Goal: Task Accomplishment & Management: Use online tool/utility

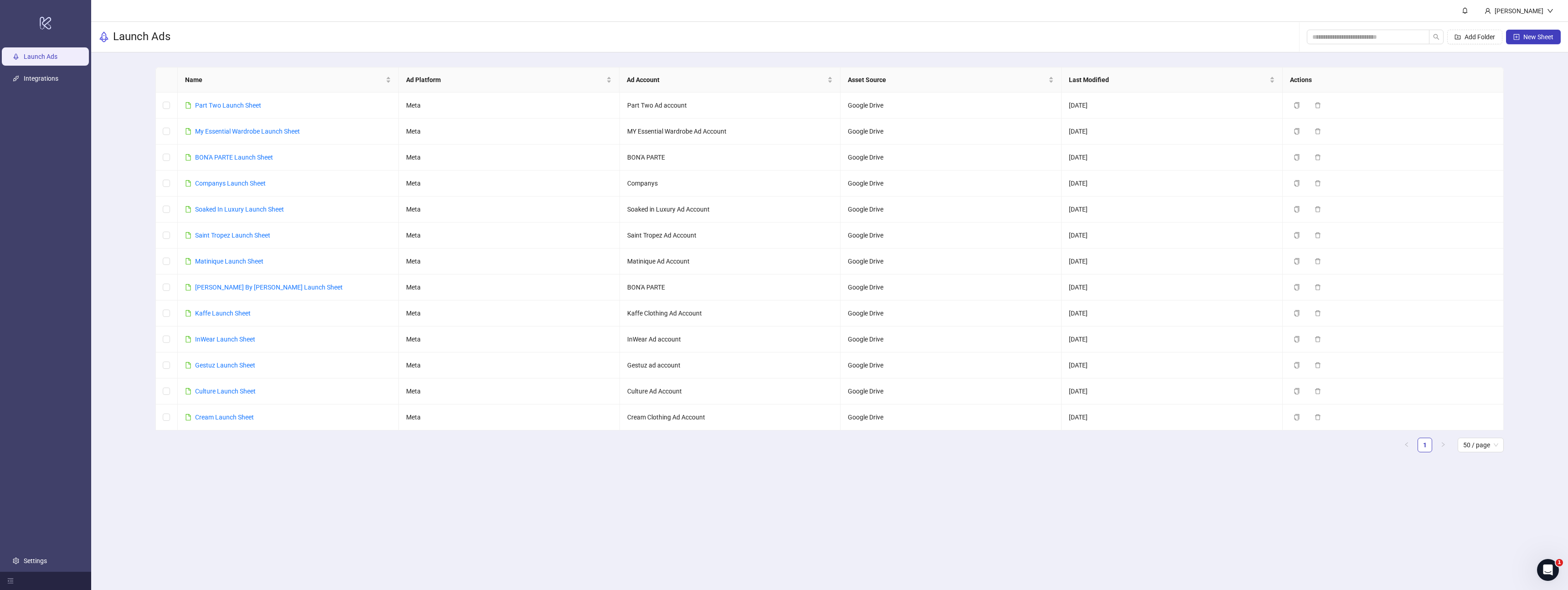
click at [550, 521] on main "[PERSON_NAME] Launch Ads Add Folder New Sheet Name Ad Platform Ad Account Asset…" at bounding box center [830, 295] width 1477 height 590
click at [251, 59] on main "Name Ad Platform Ad Account Asset Source Last Modified Actions Part Two Launch …" at bounding box center [830, 262] width 1363 height 422
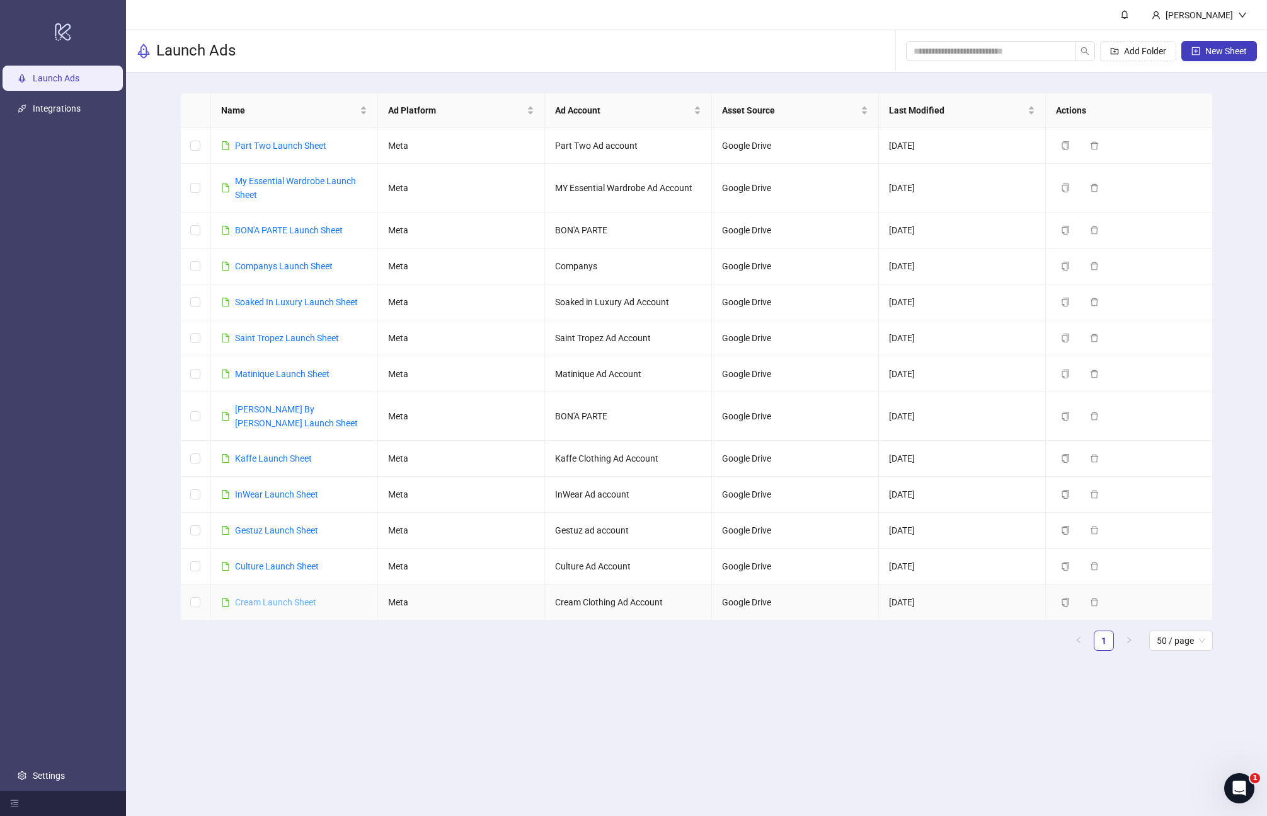
click at [288, 597] on link "Cream Launch Sheet" at bounding box center [275, 602] width 81 height 10
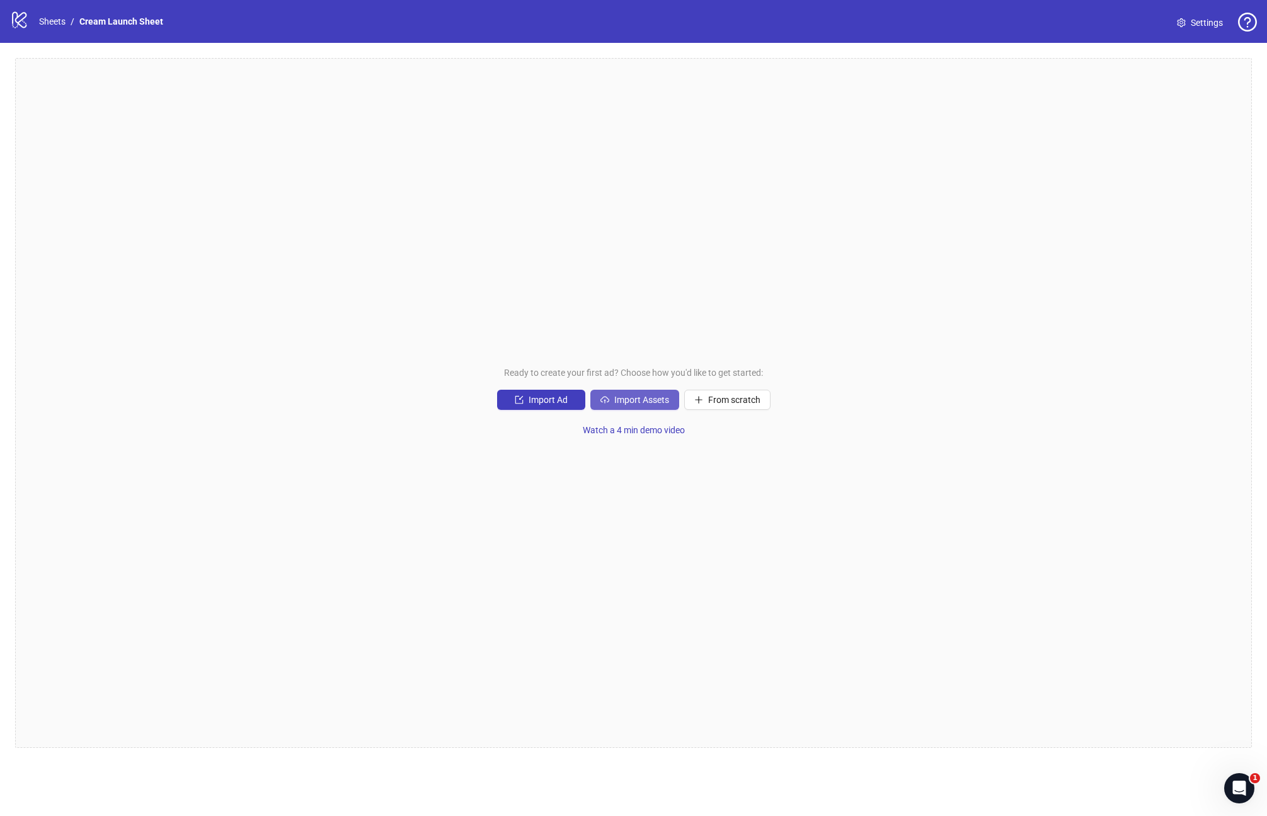
click at [623, 401] on span "Import Assets" at bounding box center [641, 400] width 55 height 10
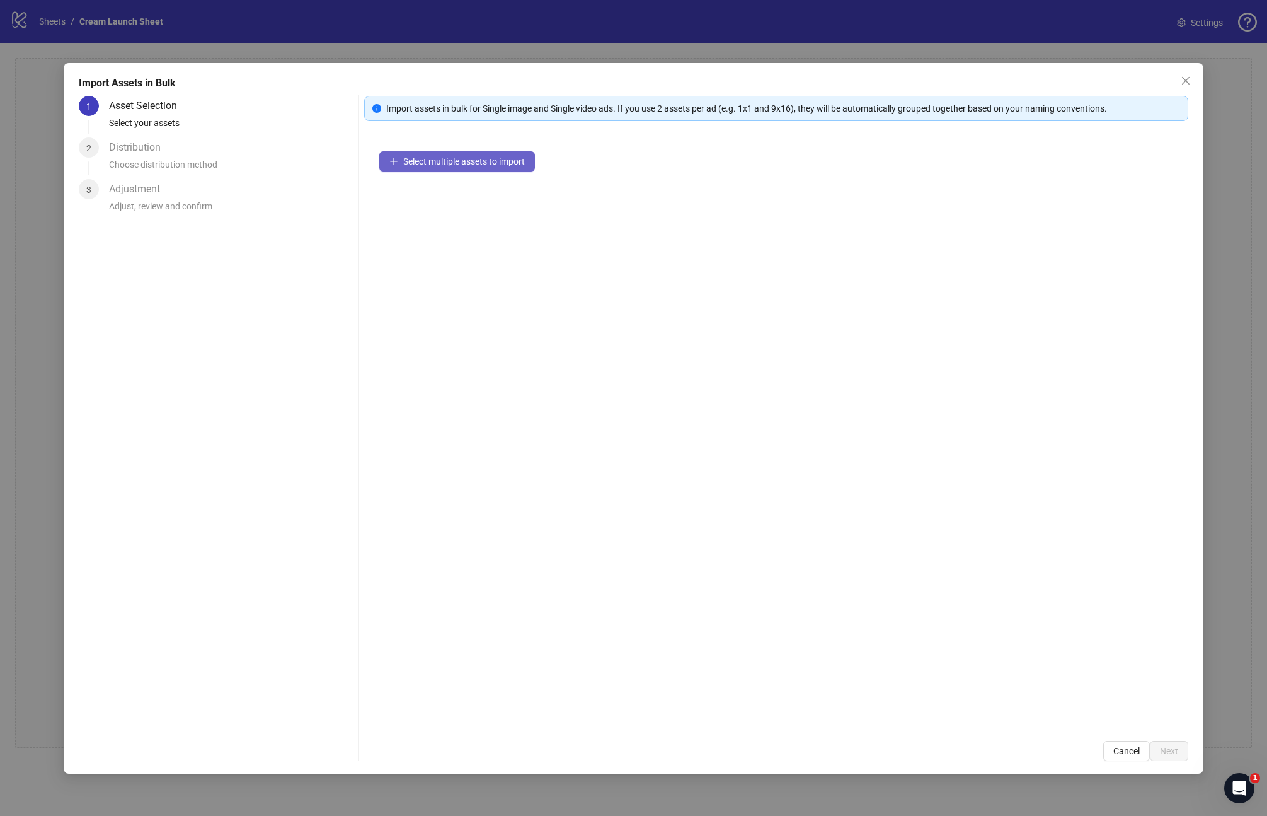
click at [430, 159] on span "Select multiple assets to import" at bounding box center [464, 161] width 122 height 10
click at [411, 209] on button "Add more assets" at bounding box center [429, 202] width 100 height 20
click at [407, 204] on span "Add more assets" at bounding box center [436, 202] width 66 height 10
click at [439, 207] on button "Add more assets" at bounding box center [429, 202] width 100 height 20
click at [422, 211] on button "Add more assets" at bounding box center [429, 202] width 100 height 20
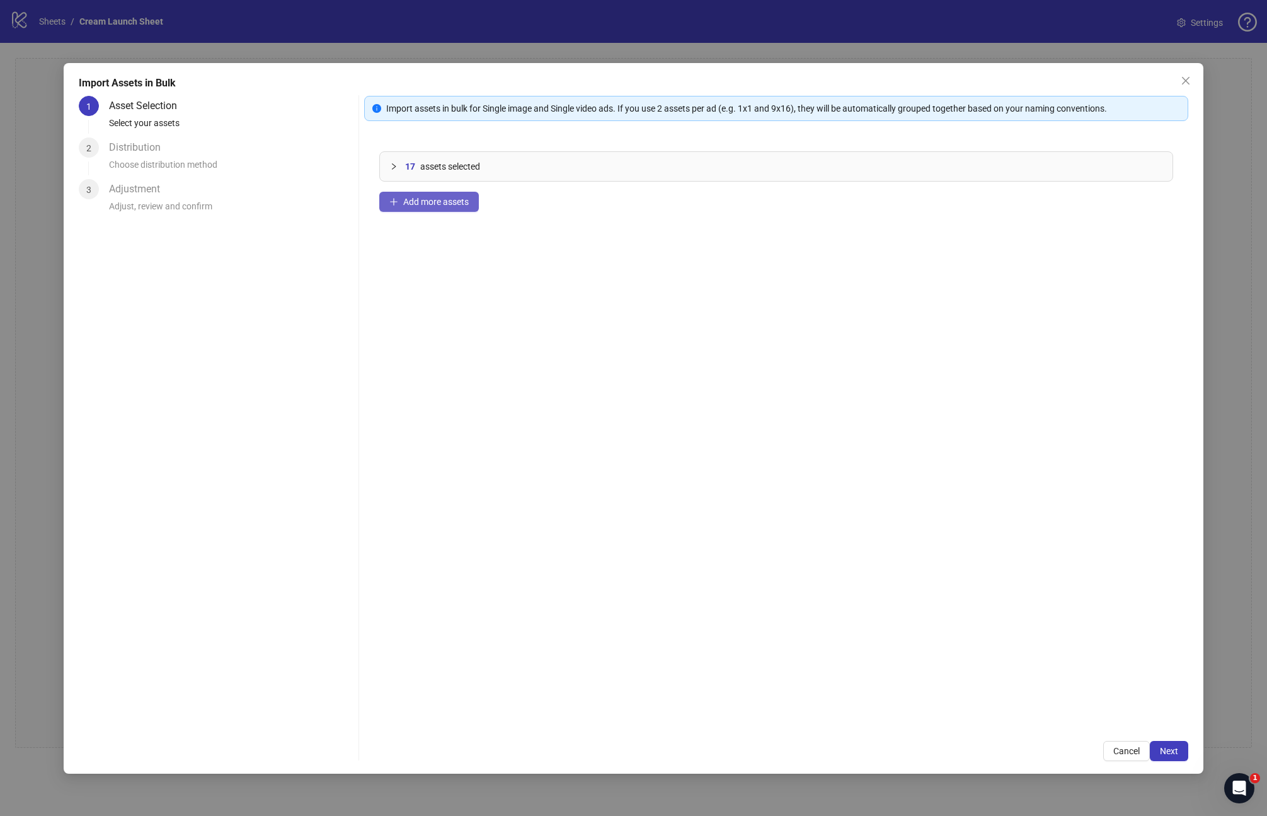
click at [449, 197] on span "Add more assets" at bounding box center [436, 202] width 66 height 10
click at [447, 205] on span "Add more assets" at bounding box center [436, 202] width 66 height 10
click at [413, 200] on span "Add more assets" at bounding box center [436, 202] width 66 height 10
click at [1166, 755] on button "Next" at bounding box center [1169, 751] width 38 height 20
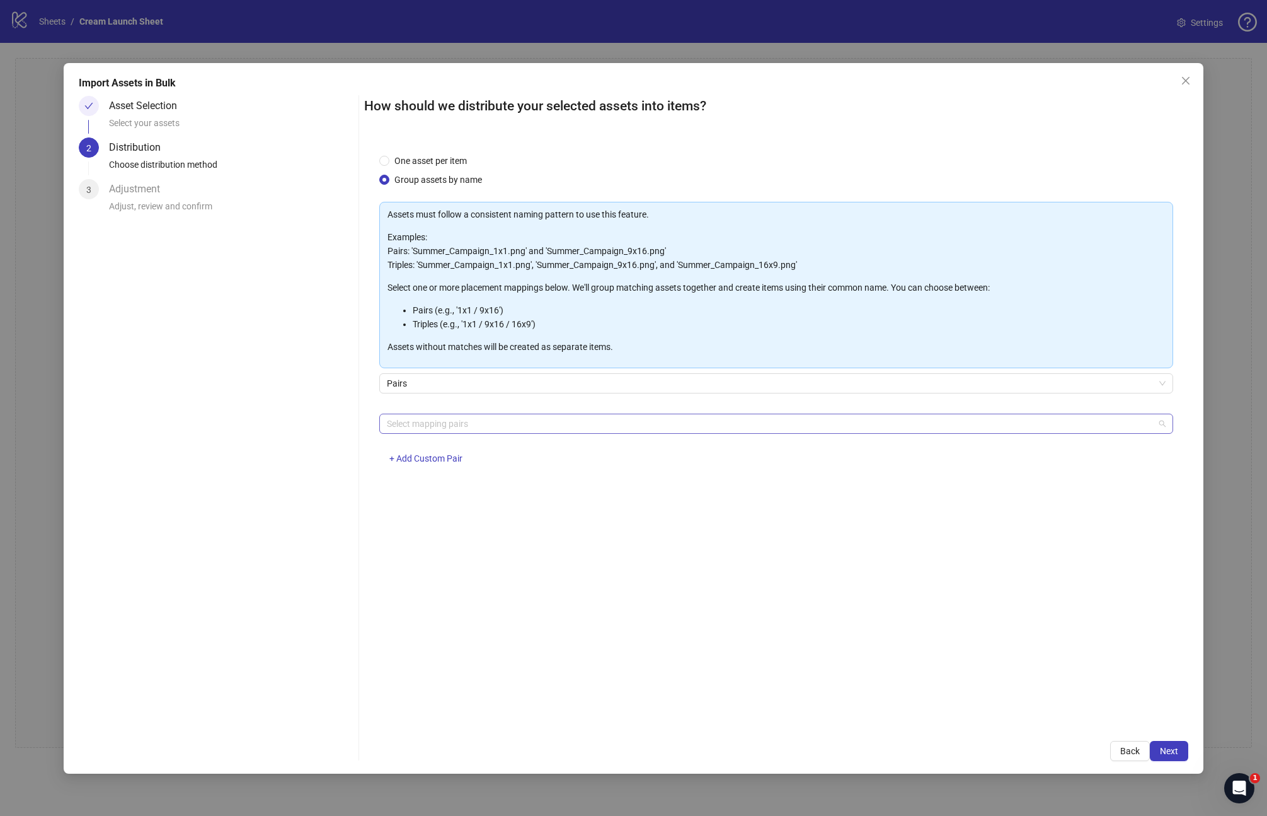
click at [446, 431] on div at bounding box center [770, 424] width 776 height 18
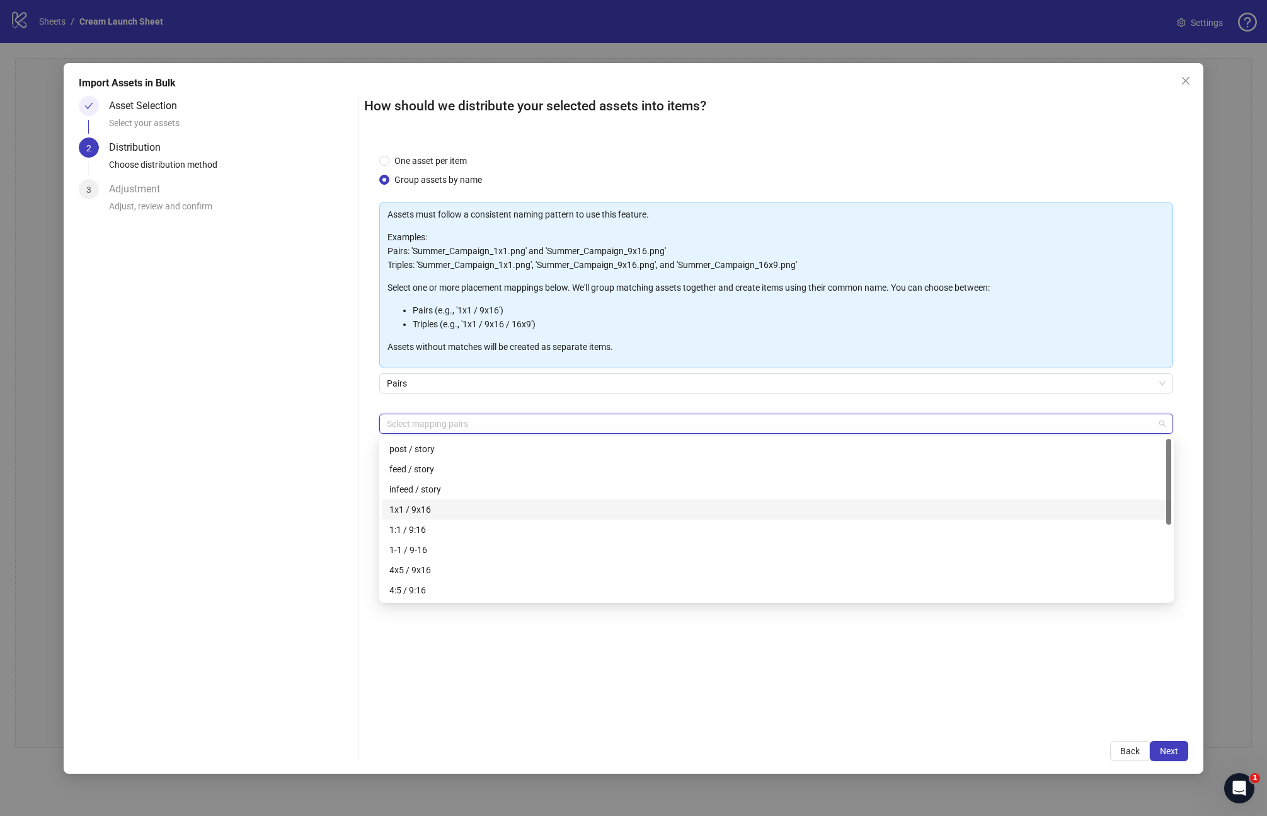
click at [456, 512] on div "1x1 / 9x16" at bounding box center [776, 509] width 775 height 14
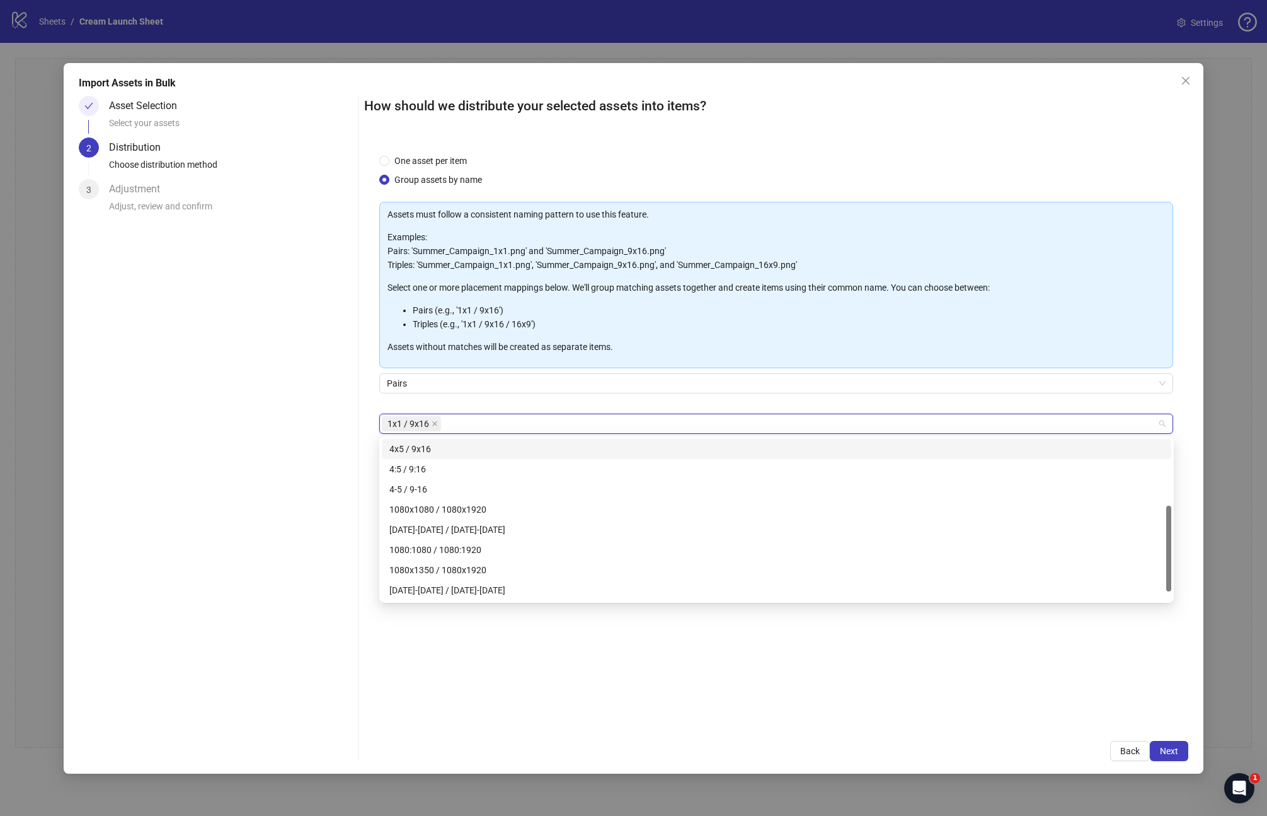
scroll to position [129, 0]
click at [464, 501] on div "1080x1080 / 1080x1920" at bounding box center [776, 502] width 775 height 14
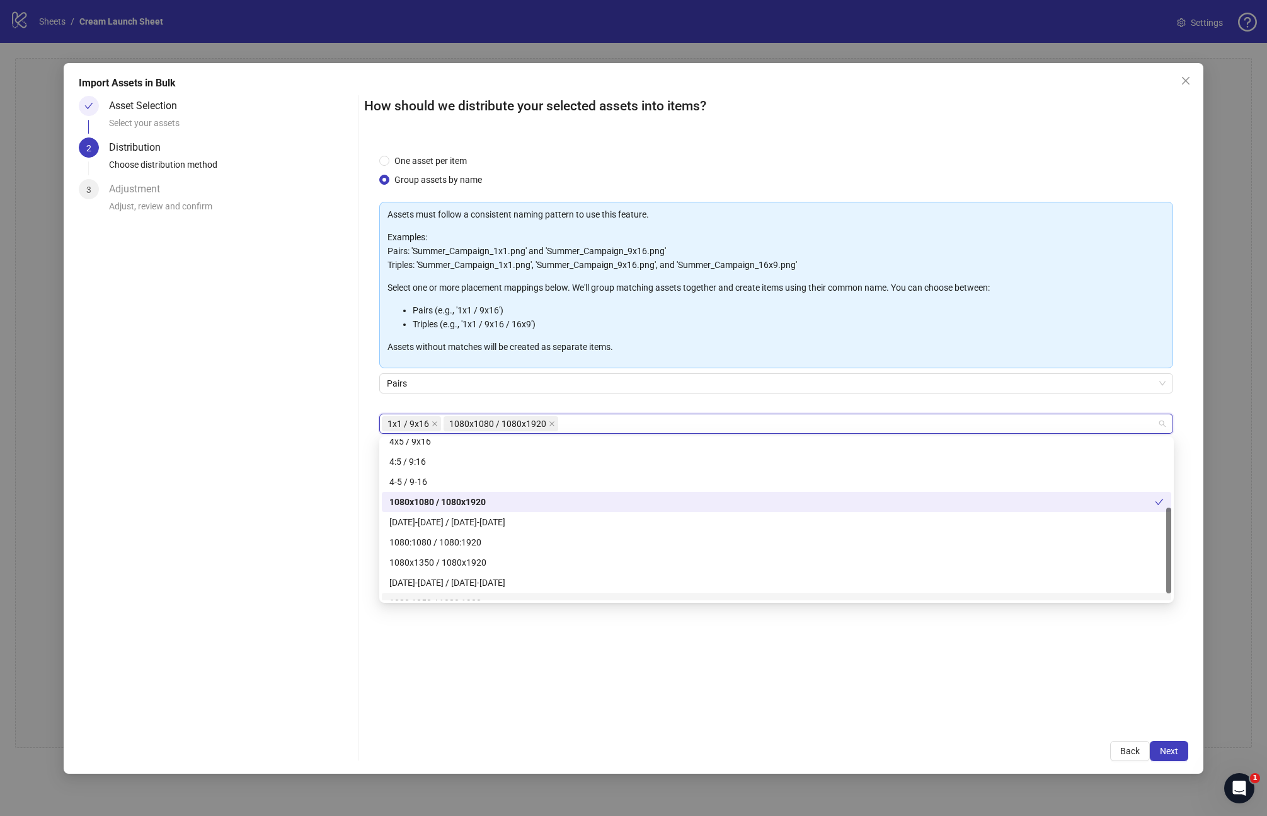
click at [637, 688] on div "One asset per item Group assets by name Assets must follow a consistent naming …" at bounding box center [776, 432] width 825 height 587
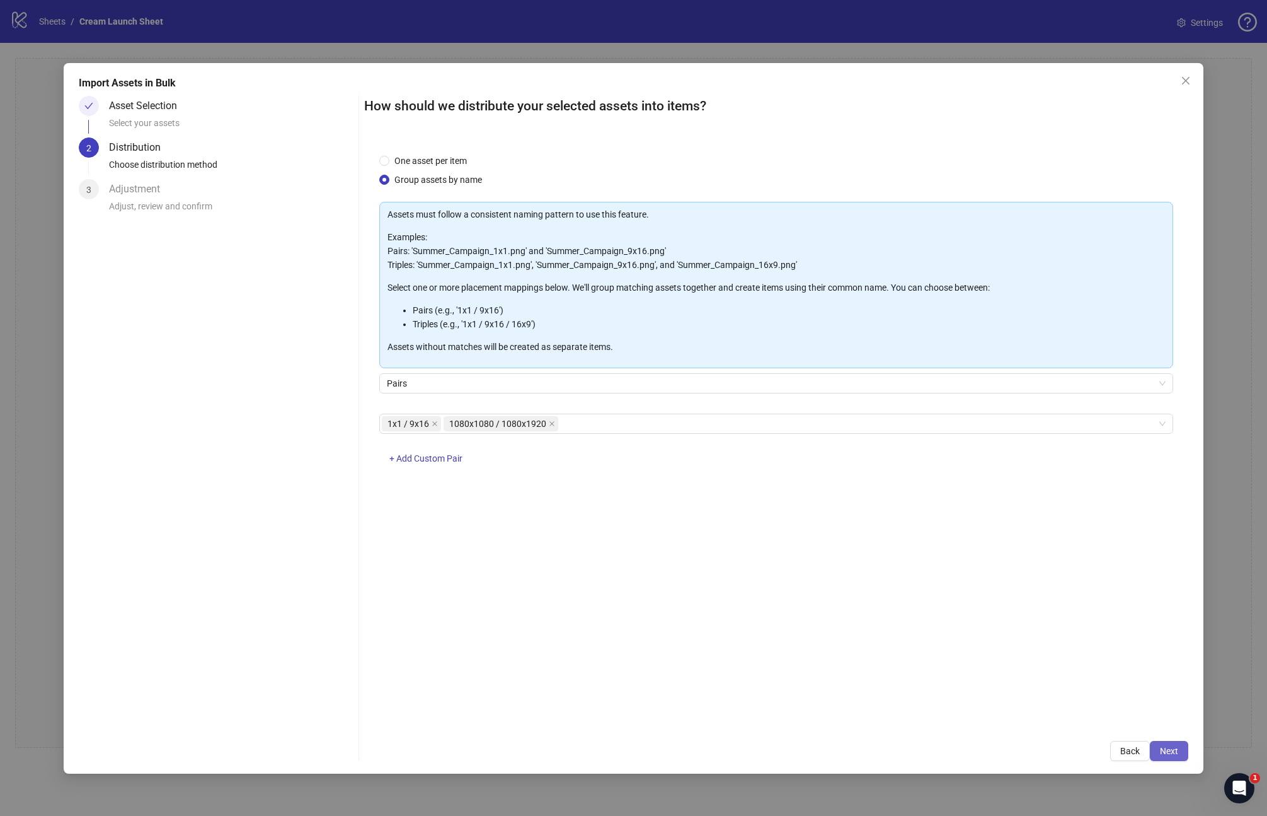
click at [1164, 753] on span "Next" at bounding box center [1169, 751] width 18 height 10
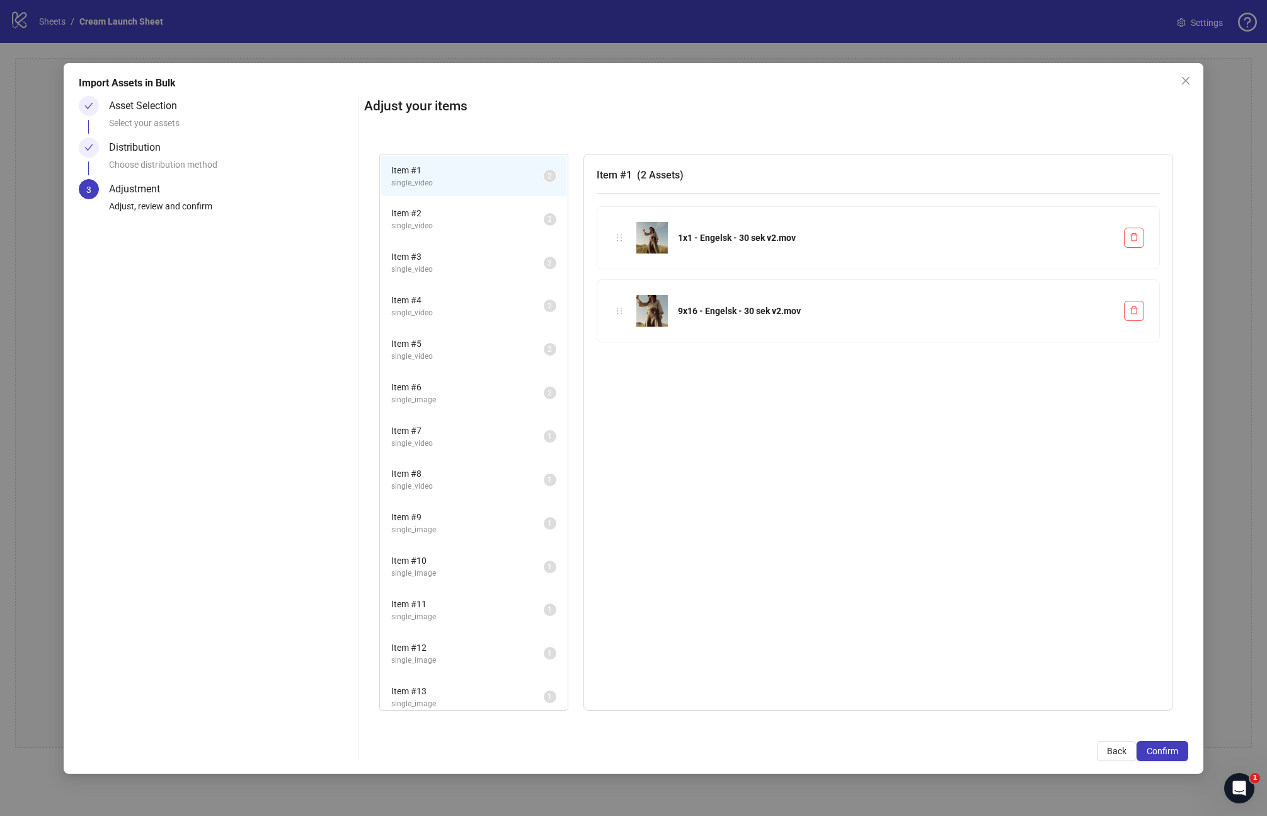
click at [456, 216] on span "Item # 2" at bounding box center [467, 213] width 153 height 14
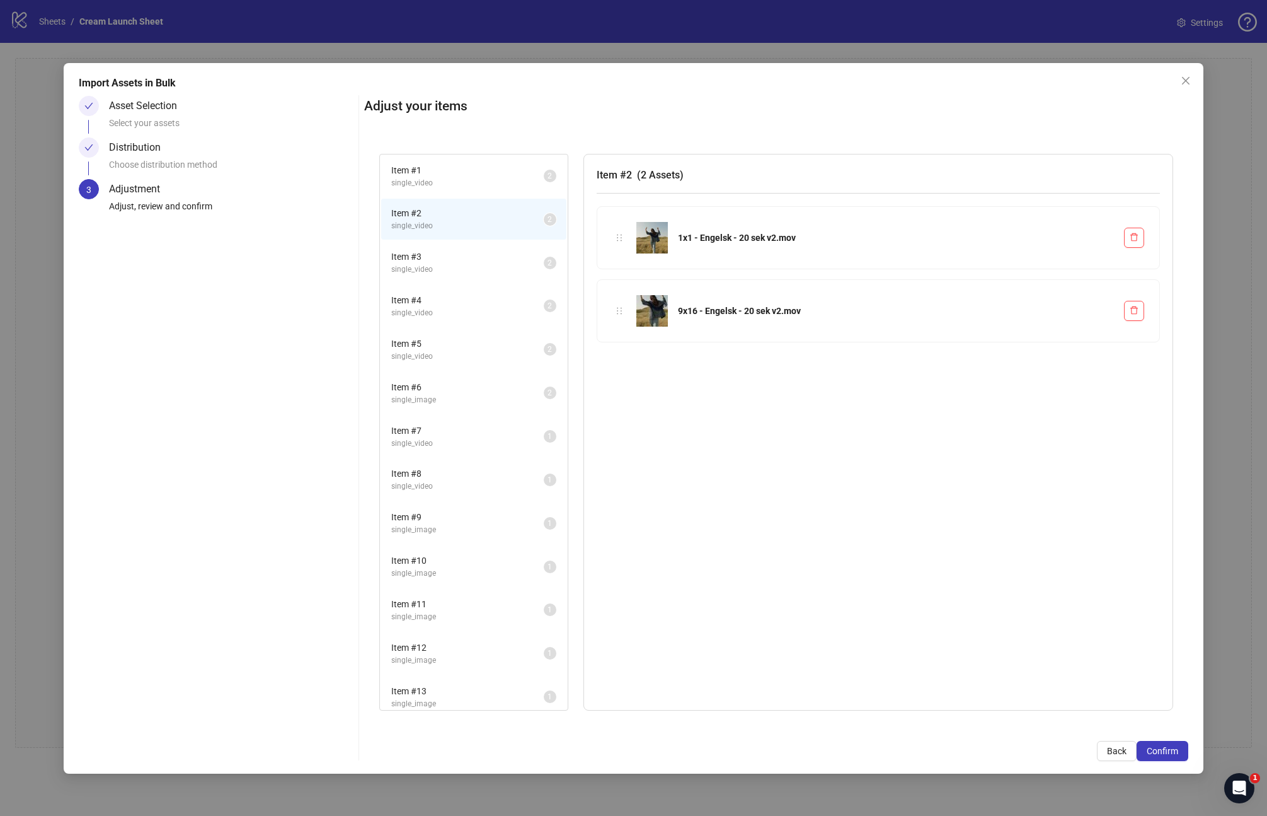
click at [458, 265] on span "single_video" at bounding box center [467, 269] width 153 height 12
click at [464, 317] on span "single_video" at bounding box center [467, 313] width 153 height 12
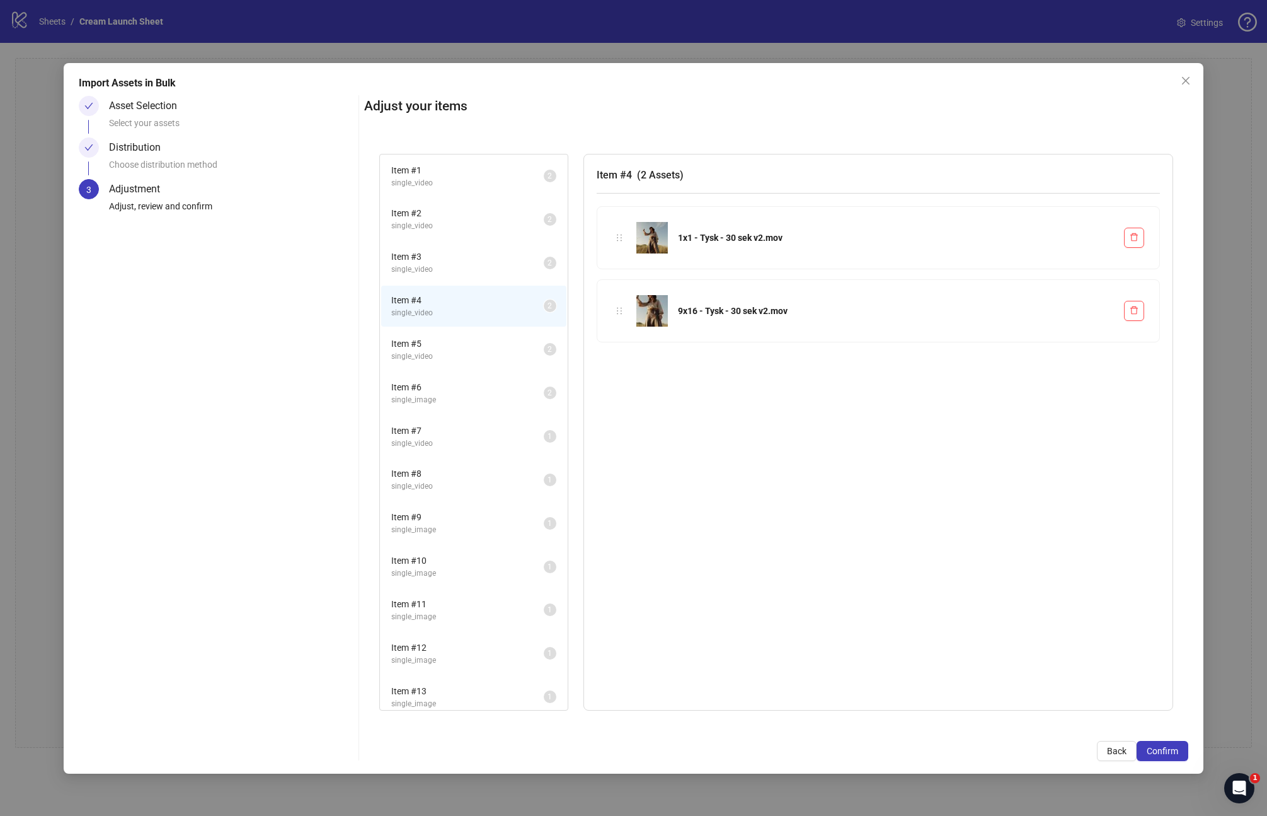
click at [455, 359] on span "single_video" at bounding box center [467, 356] width 153 height 12
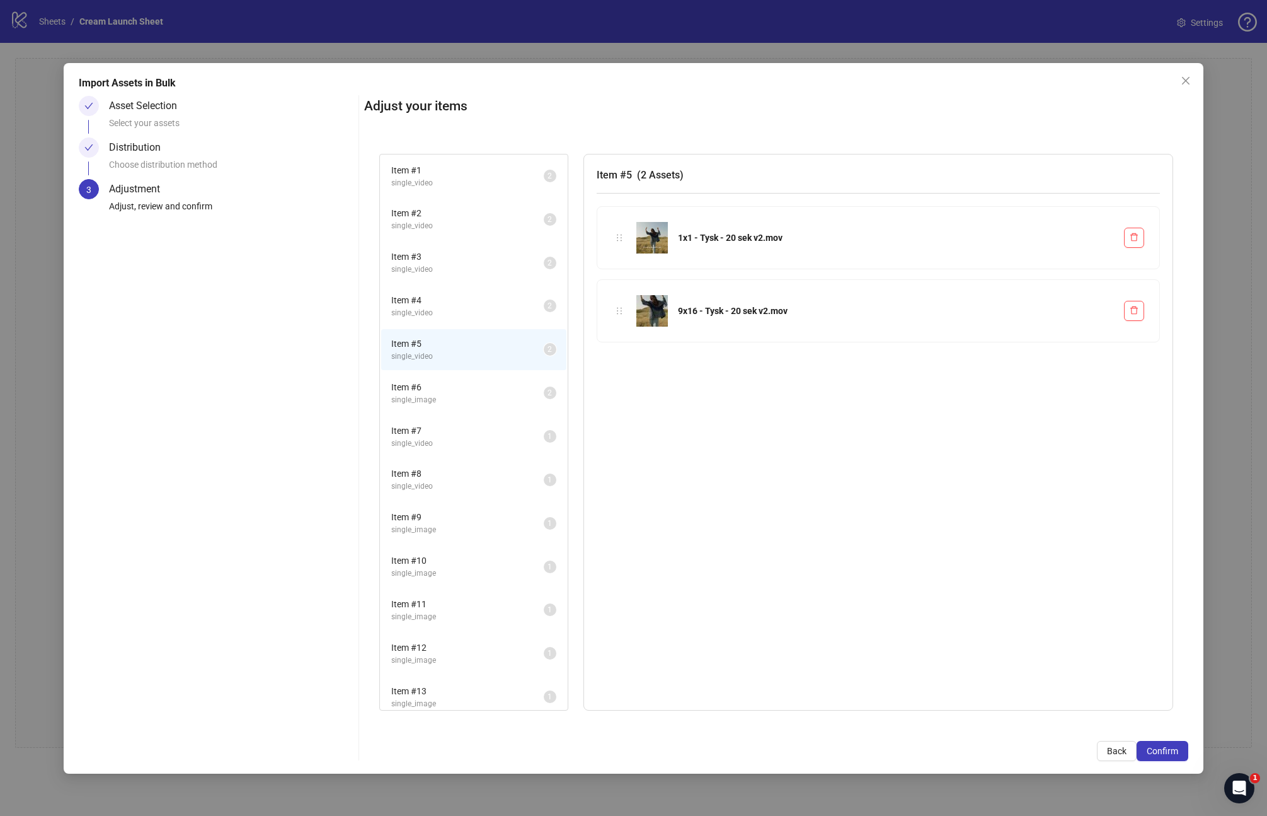
click at [459, 400] on span "single_image" at bounding box center [467, 400] width 153 height 12
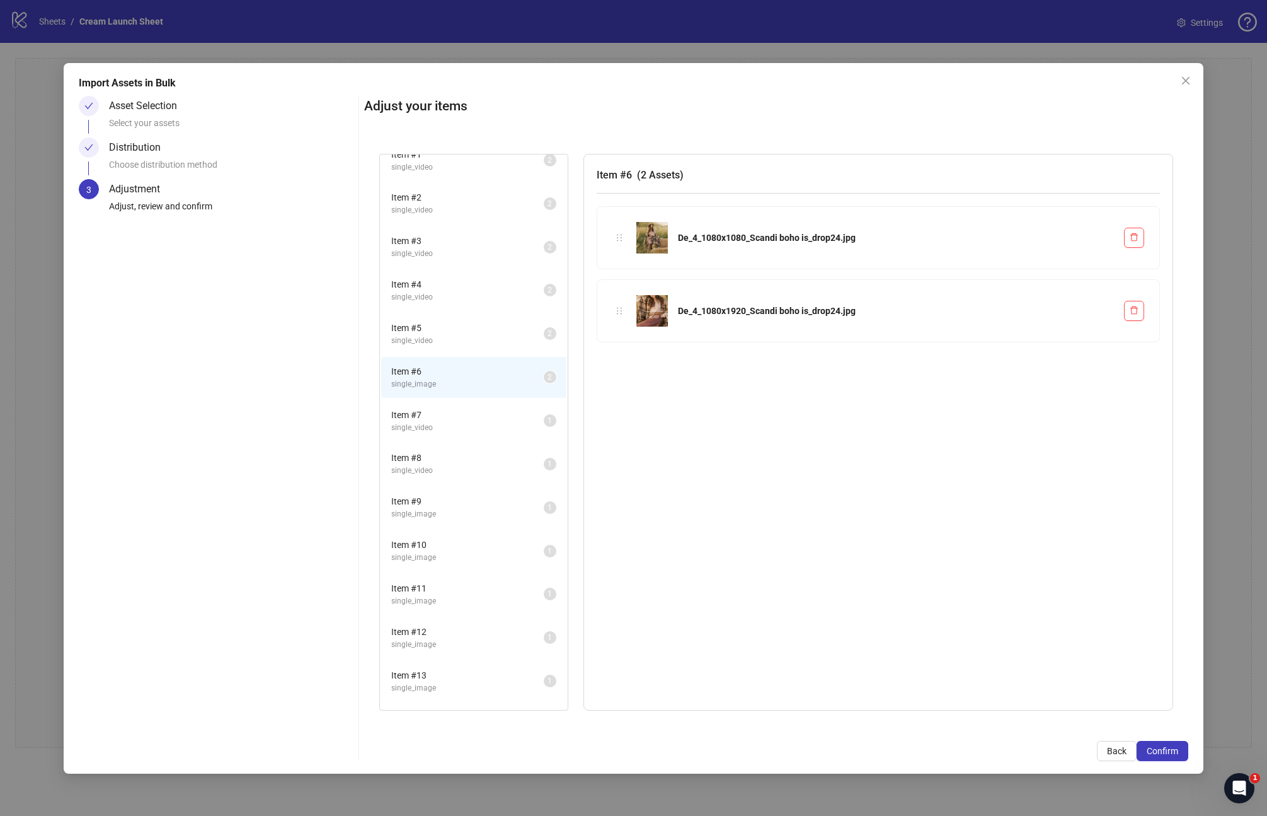
scroll to position [0, 0]
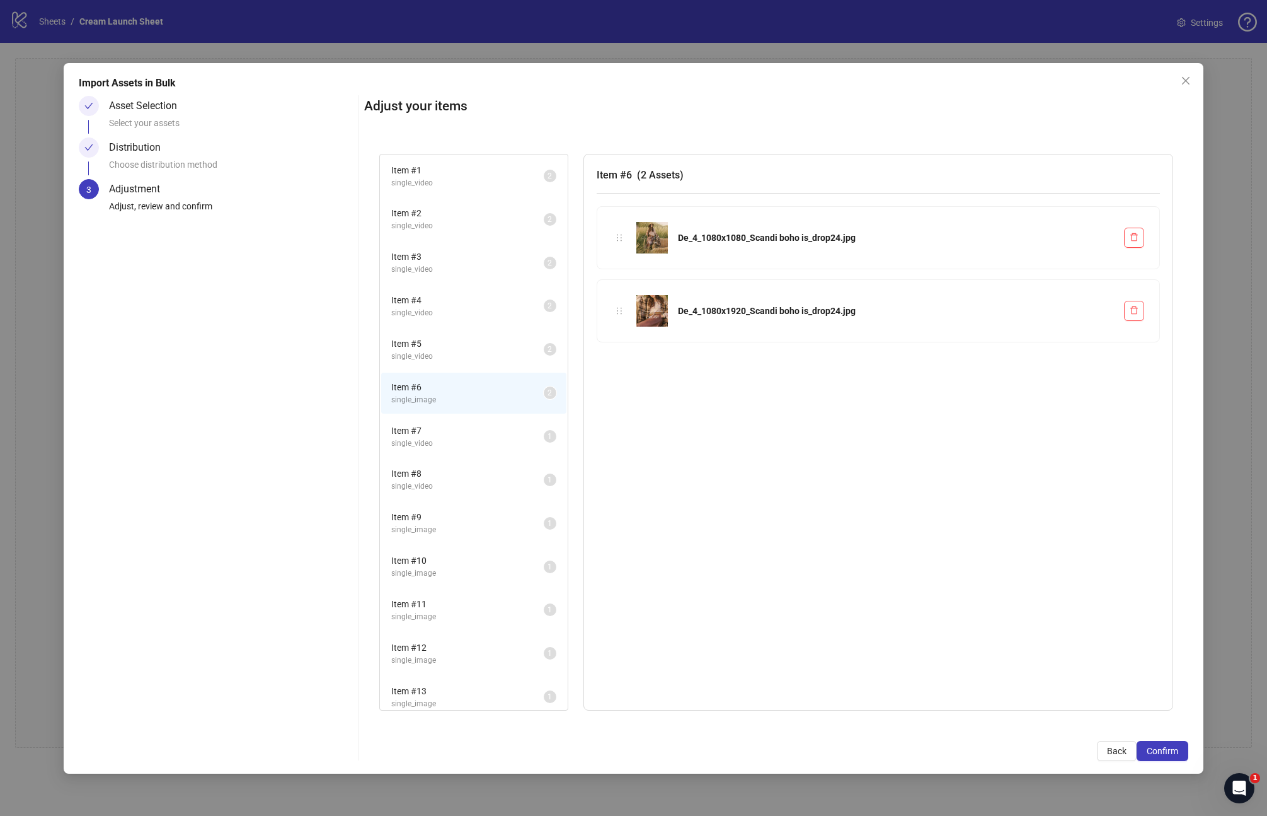
click at [457, 364] on li "Item # 5 single_video 2" at bounding box center [473, 349] width 185 height 41
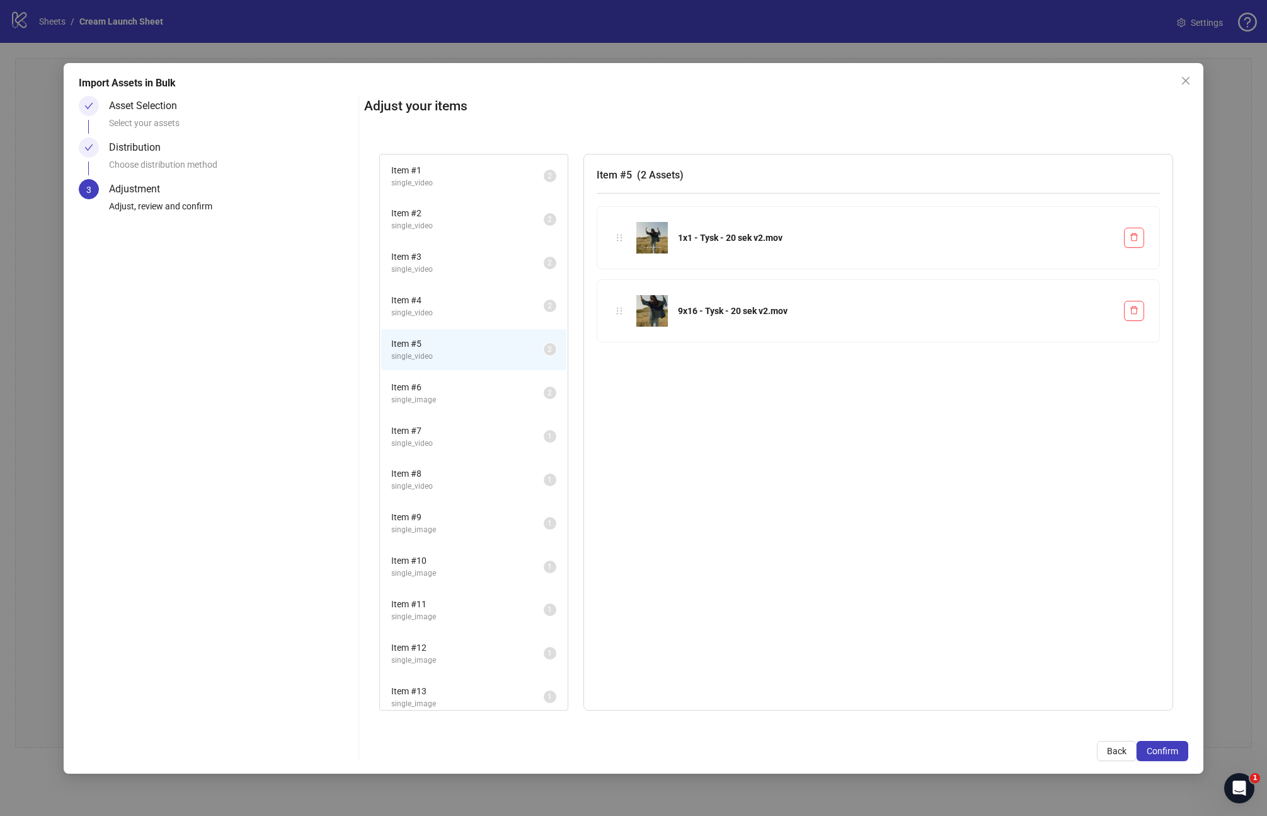
click at [459, 306] on span "Item # 4" at bounding box center [467, 300] width 153 height 14
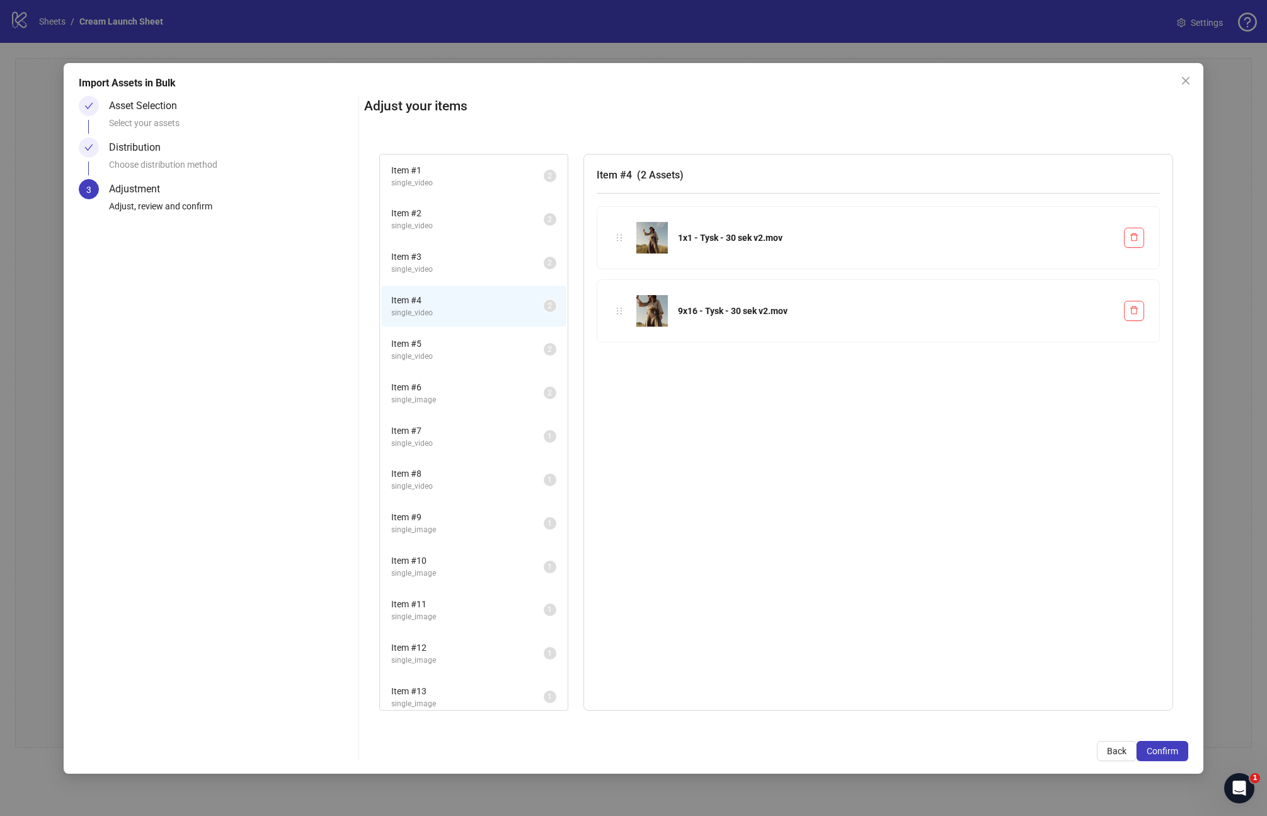
click at [452, 273] on span "single_video" at bounding box center [467, 269] width 153 height 12
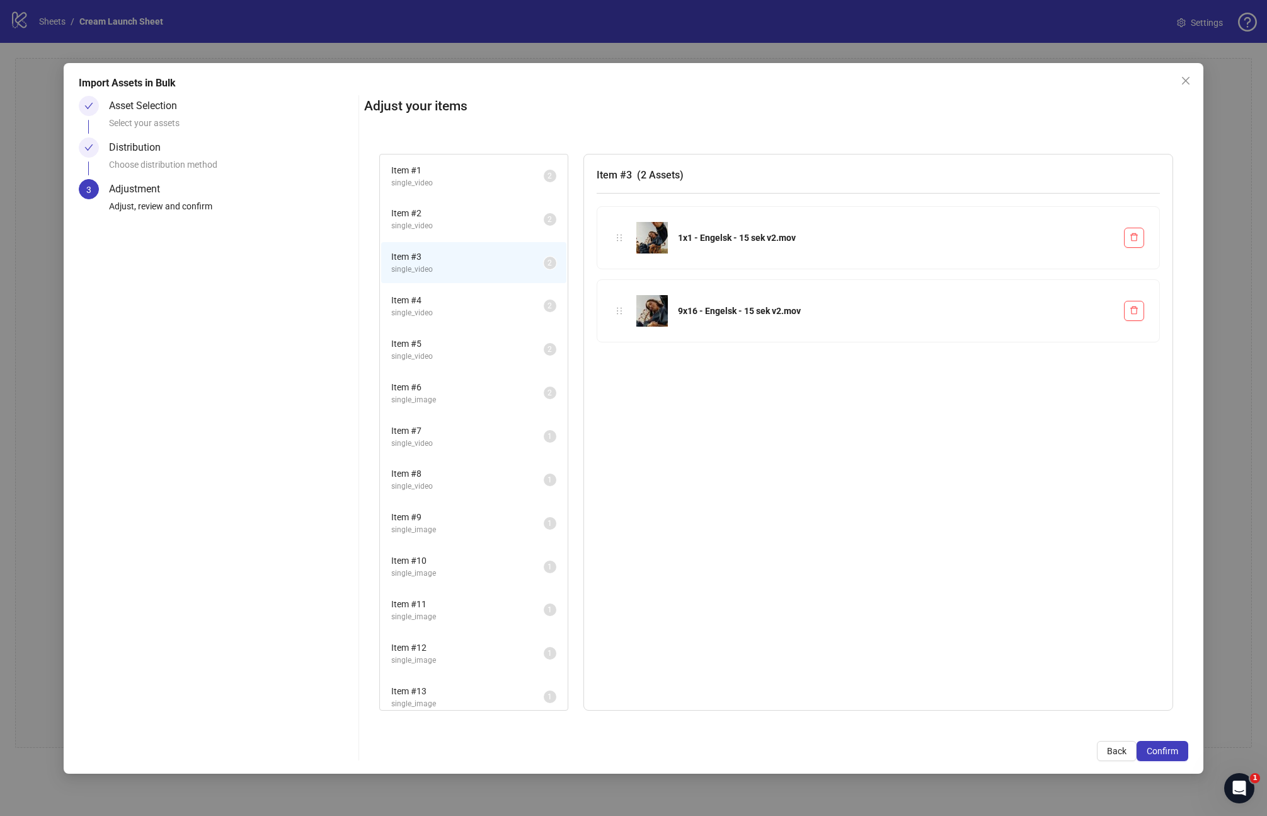
click at [458, 231] on span "single_video" at bounding box center [467, 226] width 153 height 12
click at [459, 178] on span "single_video" at bounding box center [467, 183] width 153 height 12
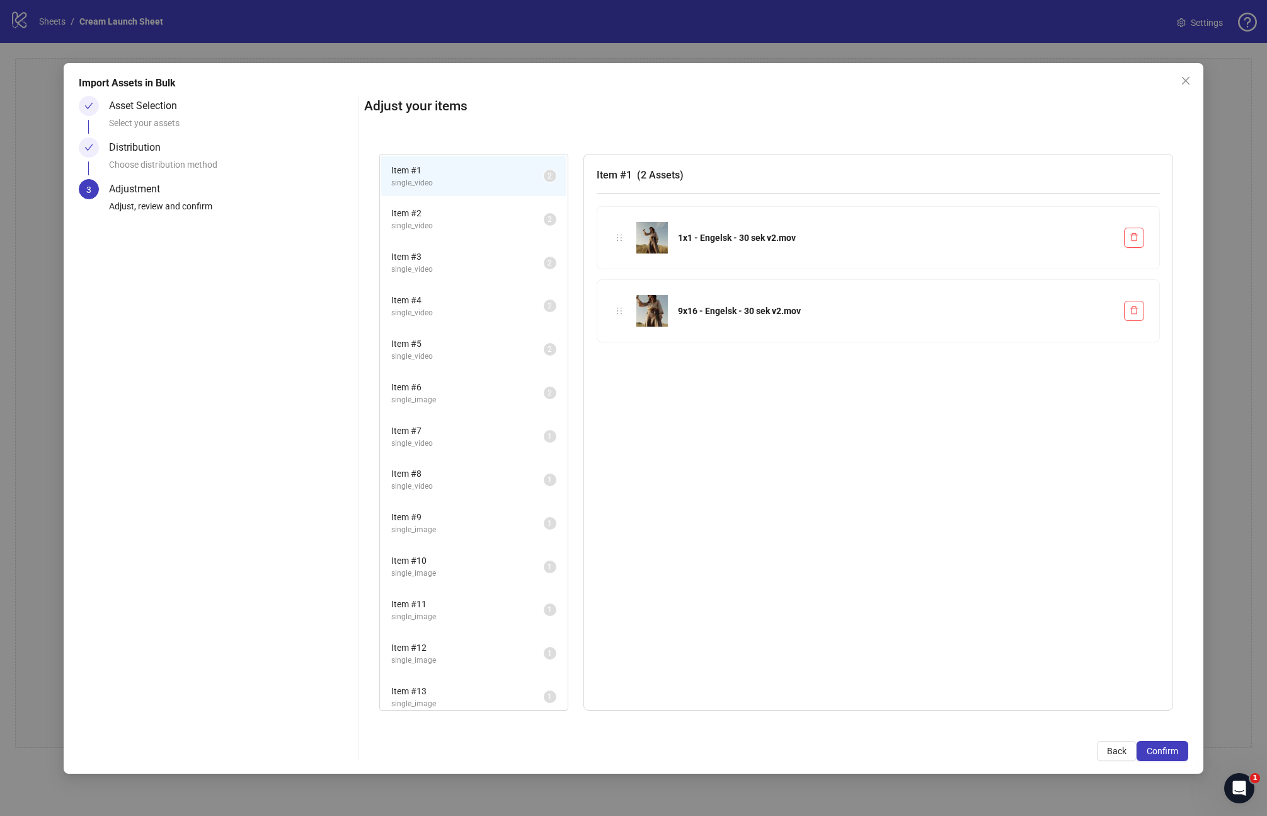
click at [442, 348] on span "Item # 5" at bounding box center [467, 344] width 153 height 14
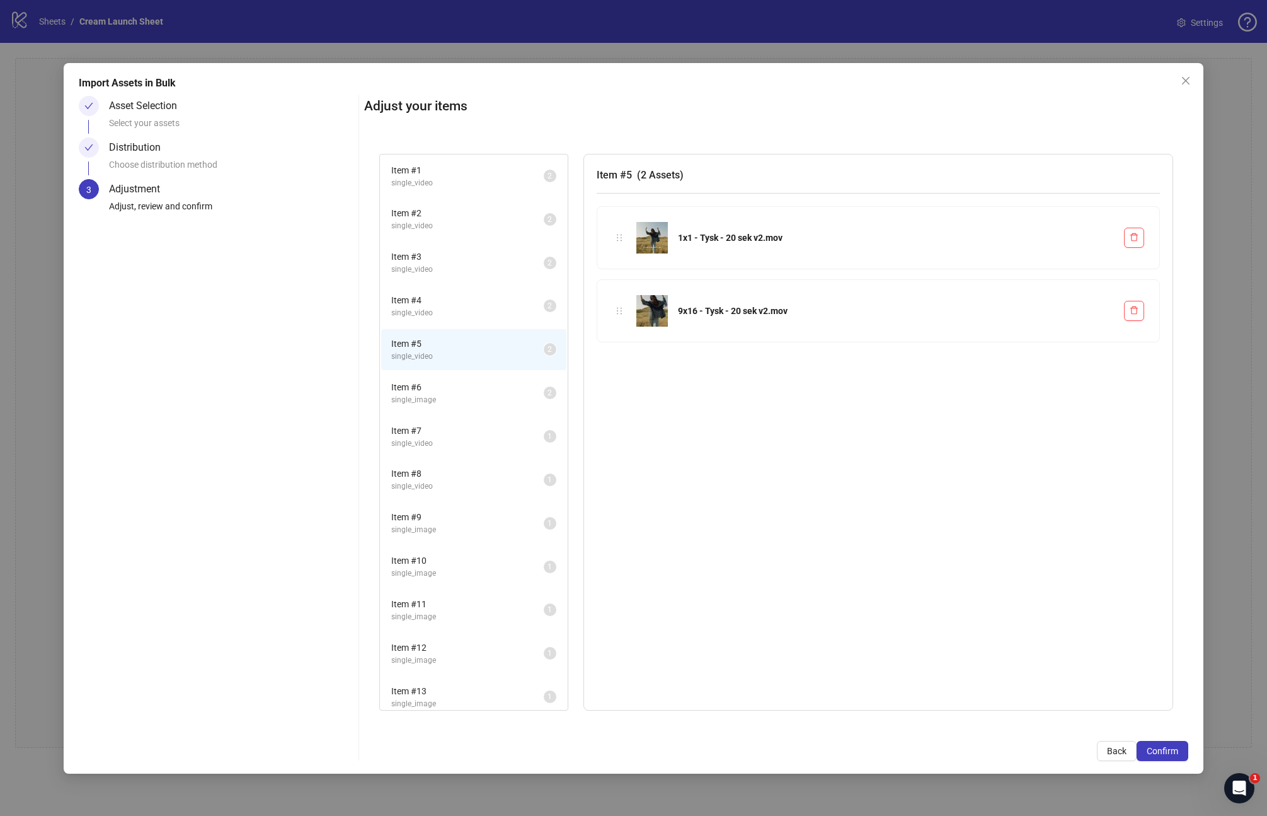
click at [448, 400] on span "single_image" at bounding box center [467, 400] width 153 height 12
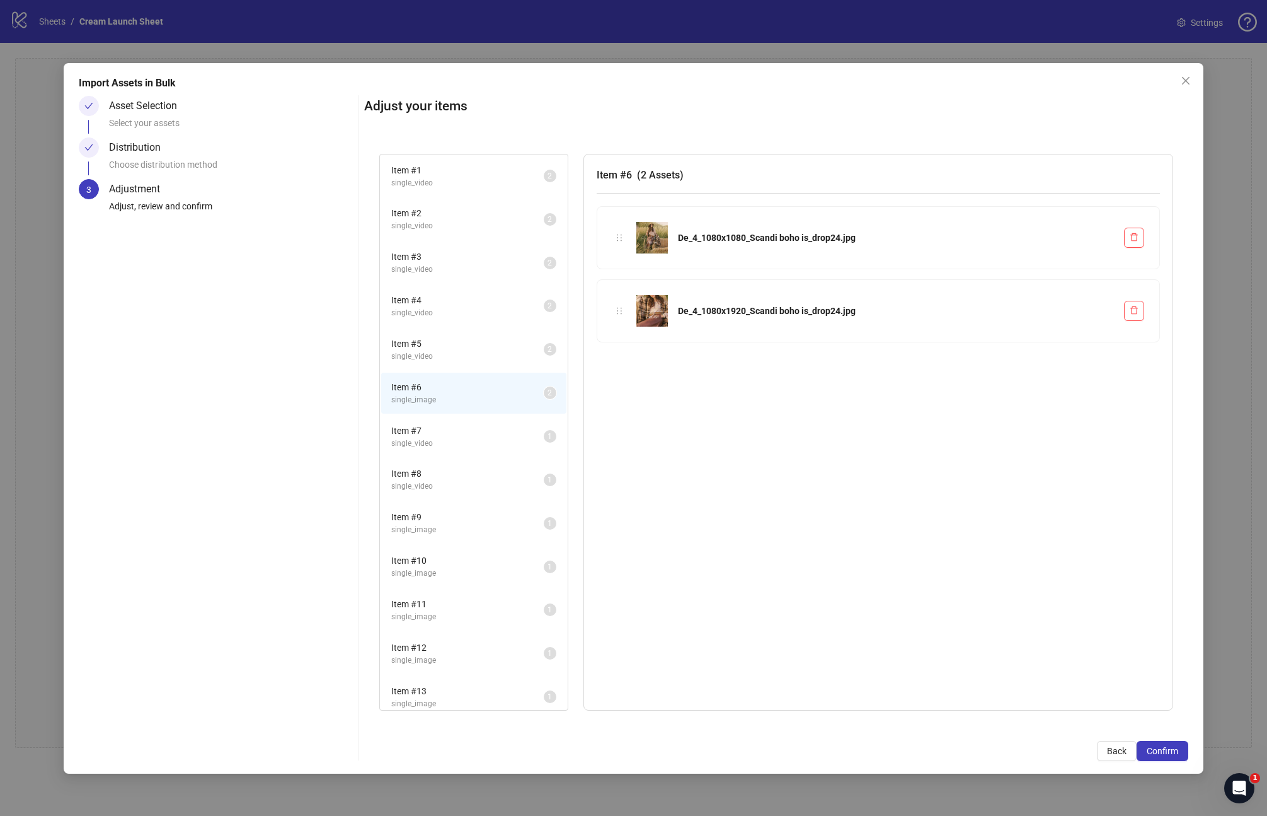
click at [447, 459] on li "Item # 8 single_video 1" at bounding box center [473, 479] width 185 height 41
click at [463, 436] on span "single_image" at bounding box center [467, 439] width 153 height 12
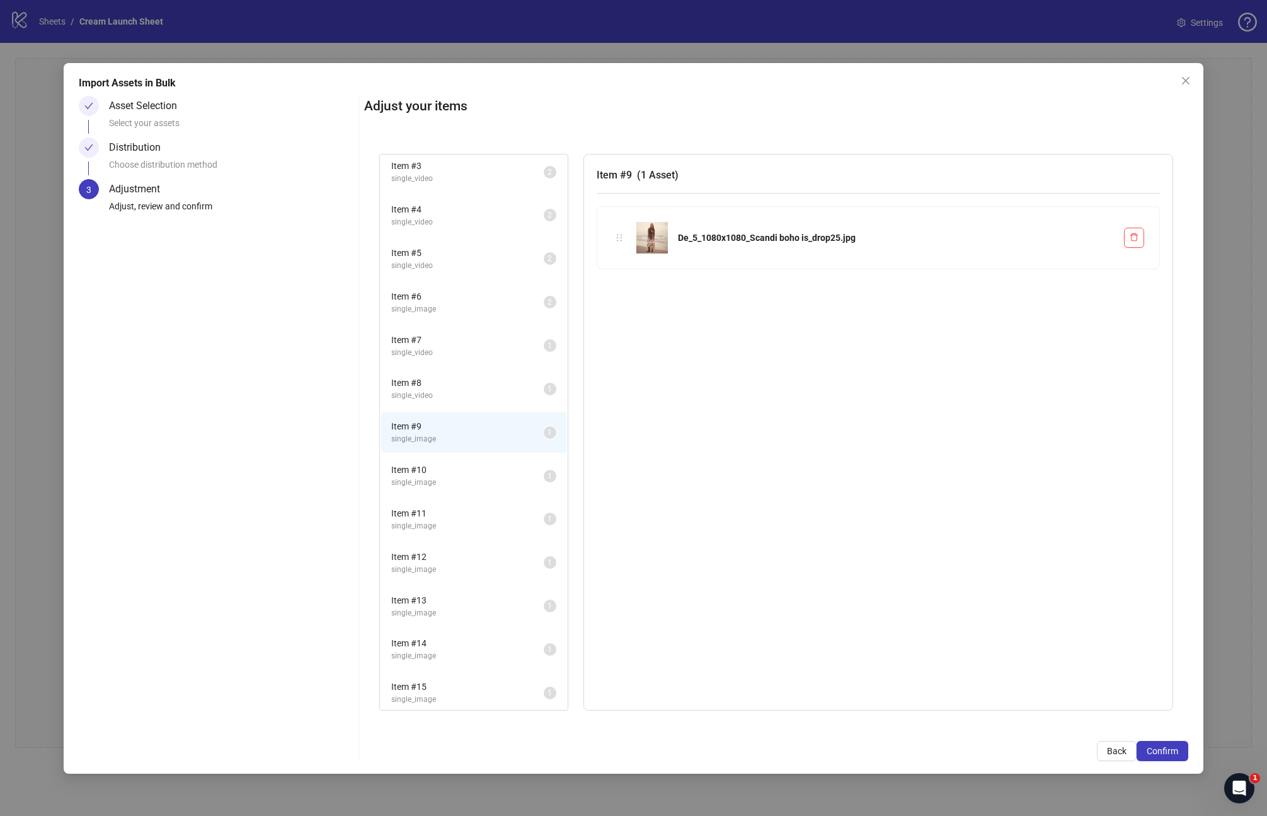
click at [448, 478] on span "single_image" at bounding box center [467, 482] width 153 height 12
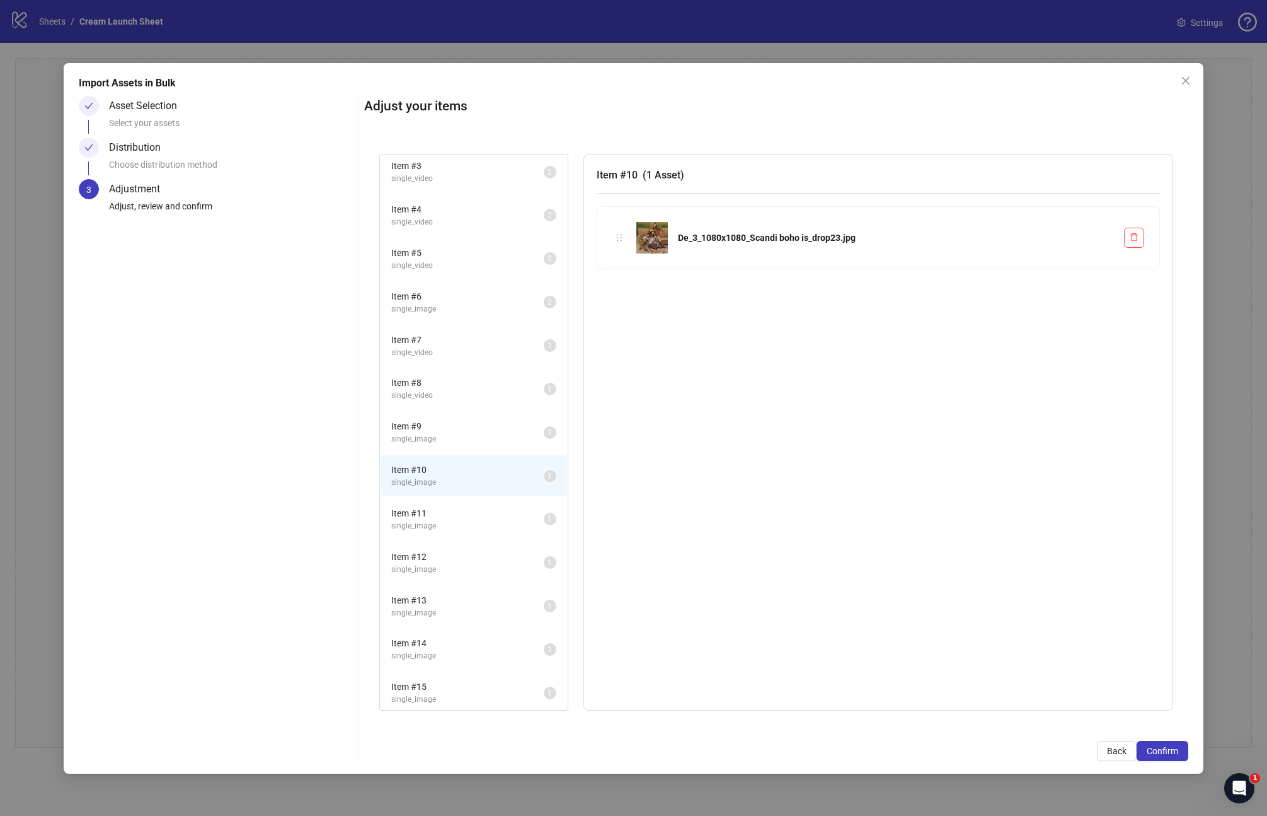
click at [452, 520] on span "single_image" at bounding box center [467, 526] width 153 height 12
click at [455, 555] on span "Item # 12" at bounding box center [467, 557] width 153 height 14
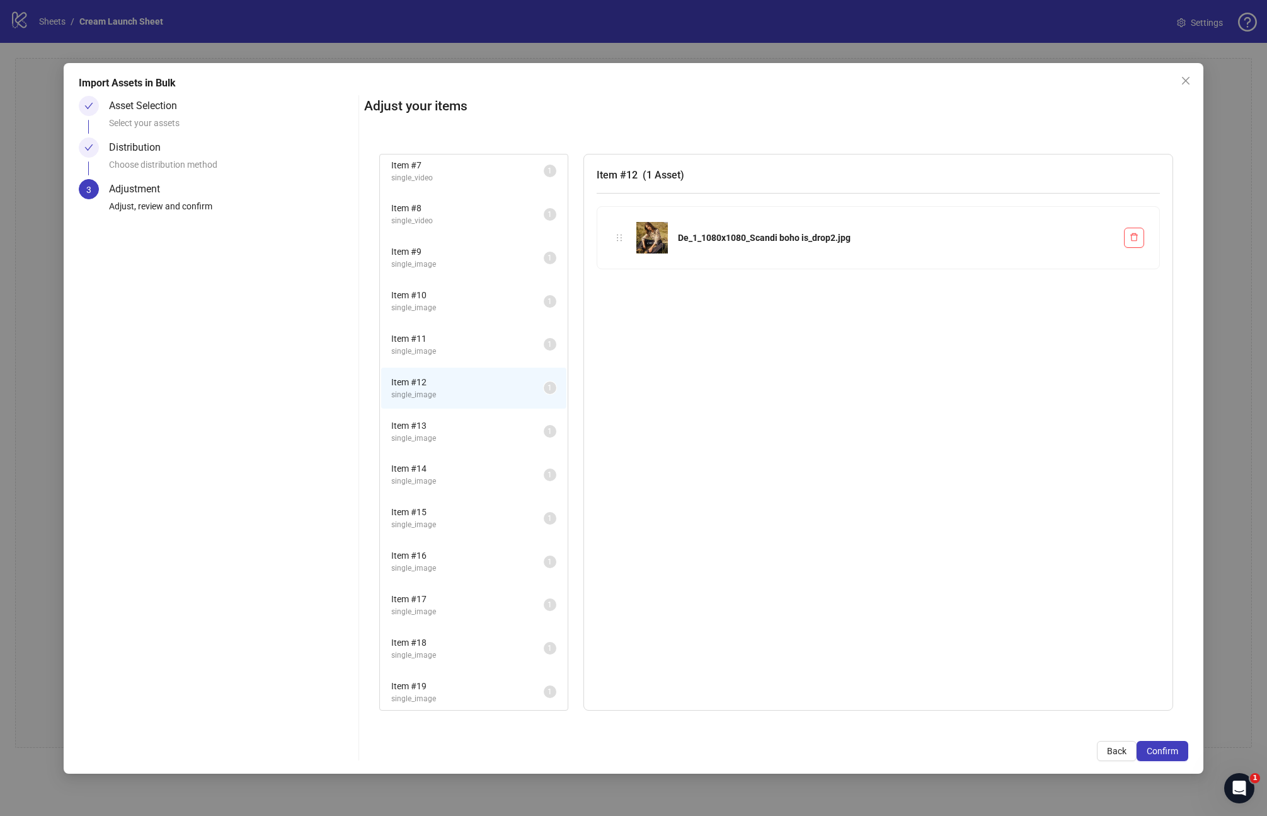
click at [449, 435] on span "single_image" at bounding box center [467, 438] width 153 height 12
click at [453, 458] on li "Item # 14 single_image 1" at bounding box center [473, 474] width 185 height 41
click at [434, 521] on span "single_image" at bounding box center [467, 525] width 153 height 12
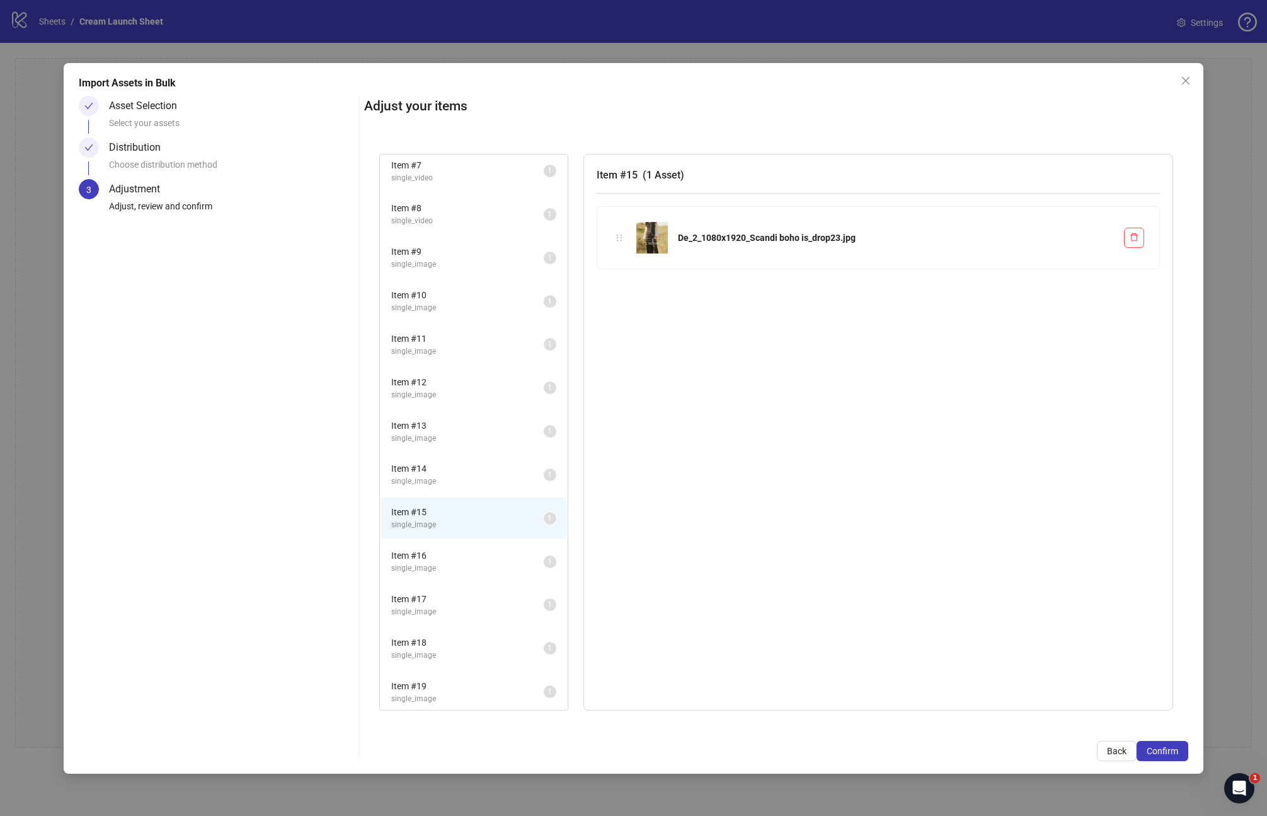
click at [442, 575] on li "Item # 16 single_image 1" at bounding box center [473, 561] width 185 height 41
click at [447, 611] on span "single_image" at bounding box center [467, 612] width 153 height 12
